Goal: Navigation & Orientation: Find specific page/section

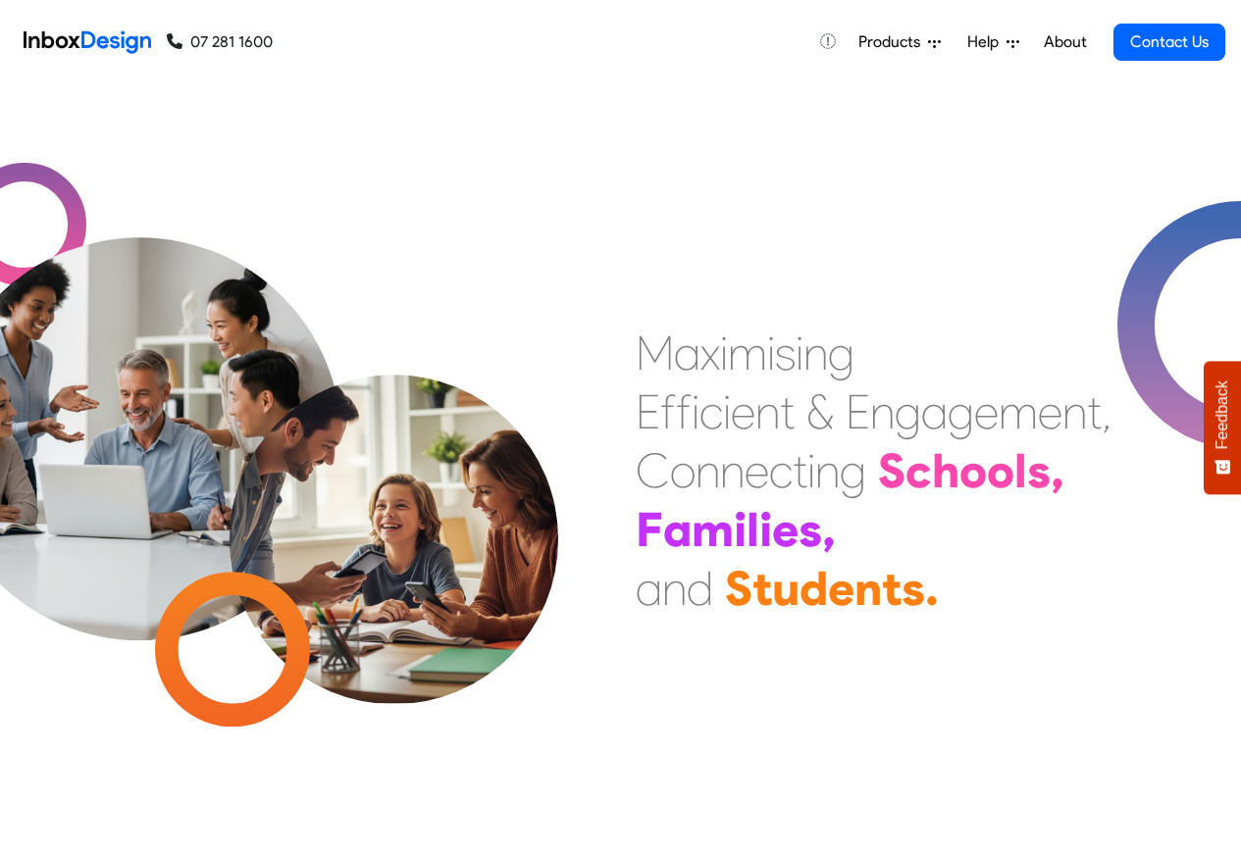
click at [1065, 42] on link "About" at bounding box center [1065, 42] width 54 height 39
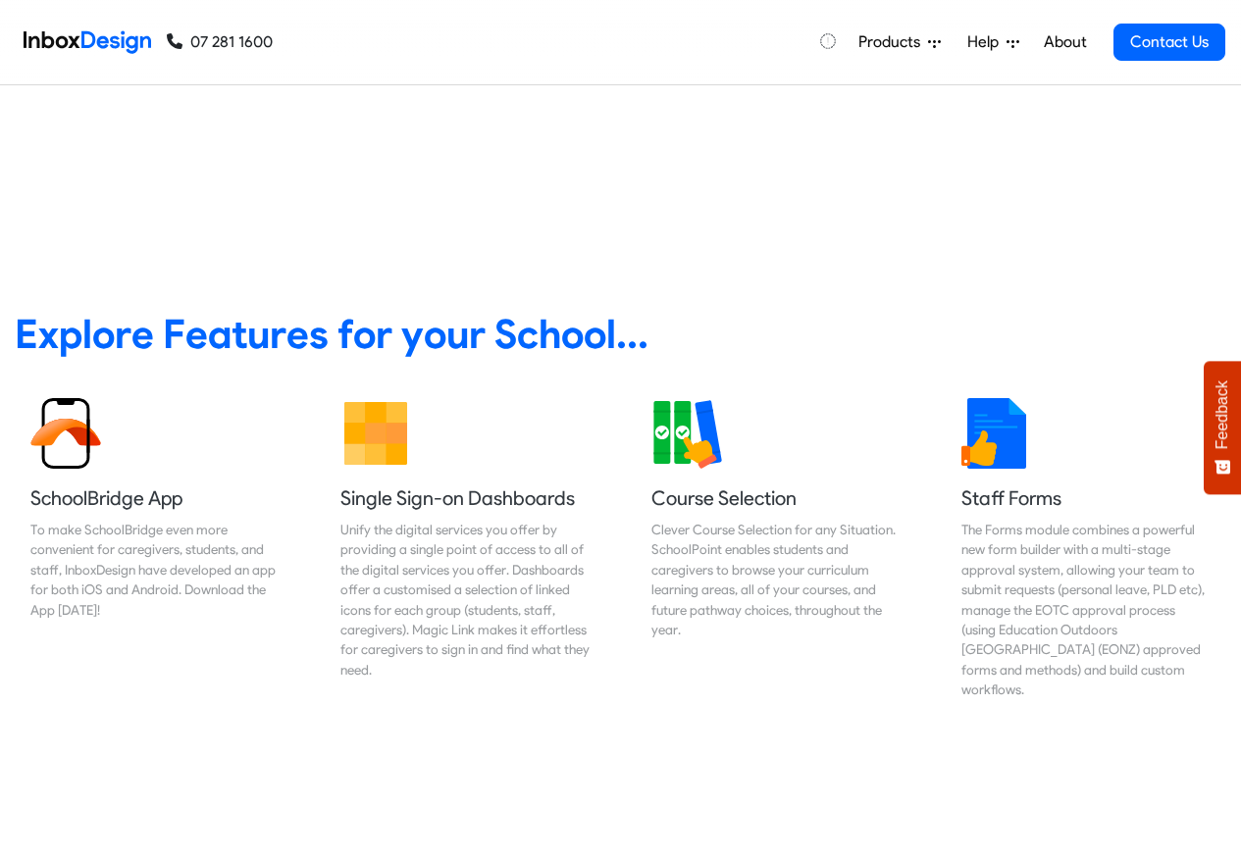
scroll to position [706, 0]
